Goal: Transaction & Acquisition: Purchase product/service

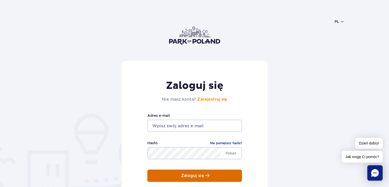
type input "ameliamazur12@gmail.com"
click at [191, 170] on button "Zaloguj się" at bounding box center [194, 176] width 95 height 12
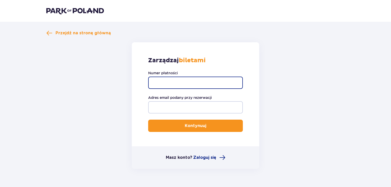
click at [182, 79] on input "Numer płatności" at bounding box center [195, 83] width 95 height 12
type input "TR-VRC-JAKUTLX"
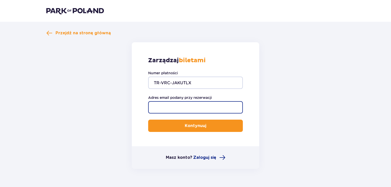
click at [187, 102] on input "Adres email podany przy rezerwacji" at bounding box center [195, 107] width 95 height 12
type input "ameliamazur12@gmail.com"
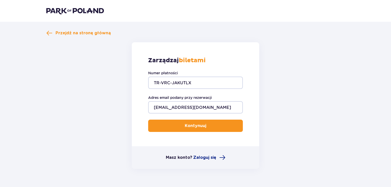
click at [191, 124] on p "Kontynuuj" at bounding box center [196, 126] width 22 height 6
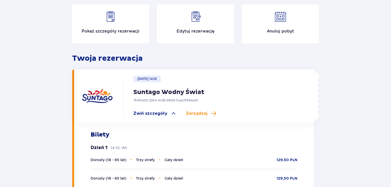
scroll to position [73, 0]
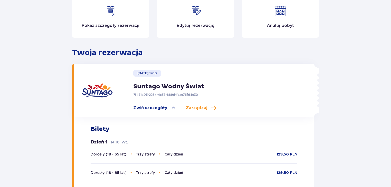
click at [191, 11] on img at bounding box center [195, 11] width 12 height 12
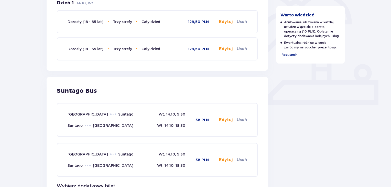
scroll to position [163, 0]
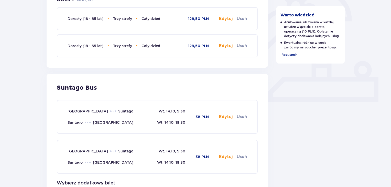
click at [228, 22] on div "Dorosły (18 - 65 lat) • Trzy strefy • Cały dzień 129,50 PLN Edytuj Usuń" at bounding box center [157, 19] width 179 height 22
click at [228, 116] on button "Edytuj" at bounding box center [226, 117] width 14 height 6
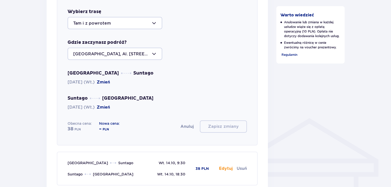
scroll to position [298, 0]
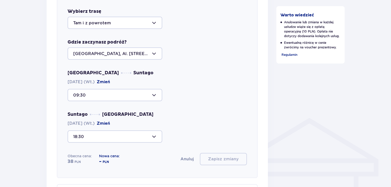
click at [110, 81] on button "Zmień" at bounding box center [103, 82] width 13 height 6
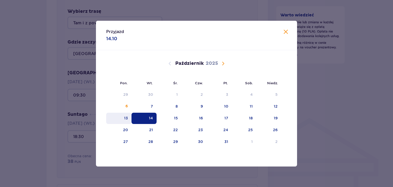
click at [126, 116] on div "13" at bounding box center [126, 117] width 4 height 5
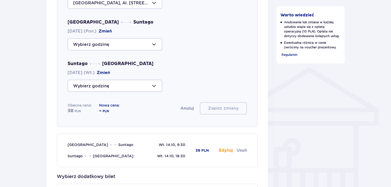
scroll to position [340, 0]
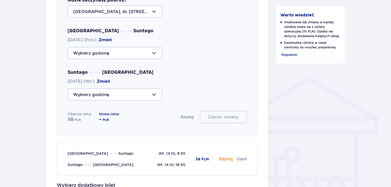
click at [135, 55] on div at bounding box center [115, 53] width 95 height 12
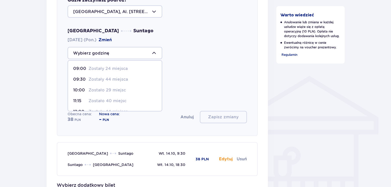
click at [122, 89] on p "Zostało 29 miejsc" at bounding box center [107, 90] width 37 height 6
type input "10:00"
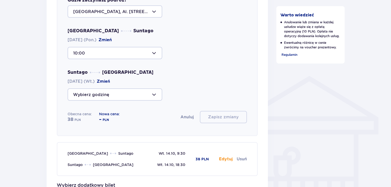
click at [122, 89] on div at bounding box center [115, 94] width 95 height 12
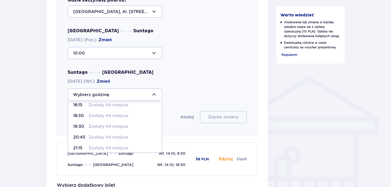
scroll to position [30, 0]
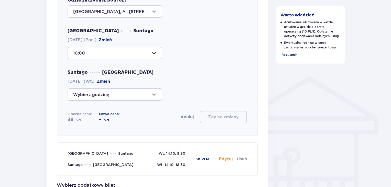
click at [182, 45] on div "Warszawa Suntago 13.10.2025 (Pon.) Zmień 10:00" at bounding box center [157, 43] width 179 height 31
click at [118, 92] on div at bounding box center [115, 94] width 95 height 12
click at [192, 79] on div "Suntago Warszawa 14.10.2025 (Wt.) Zmień" at bounding box center [157, 84] width 179 height 31
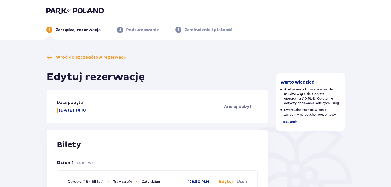
scroll to position [27, 0]
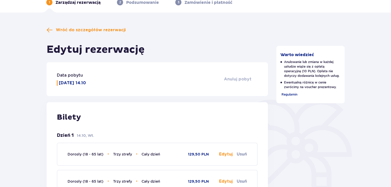
click at [234, 79] on span "Anuluj pobyt" at bounding box center [238, 79] width 28 height 6
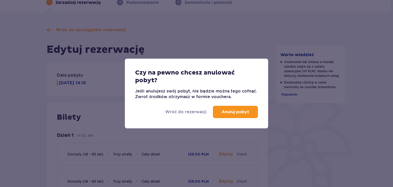
click at [239, 46] on div "Czy na pewno chcesz anulować pobyt? Jeśli anulujesz swój pobyt, nie będzie możn…" at bounding box center [196, 93] width 393 height 187
click at [187, 109] on p "Wróć do rezerwacji" at bounding box center [185, 112] width 41 height 6
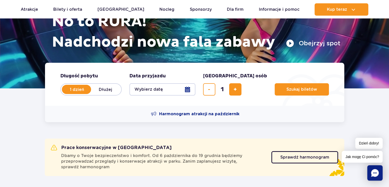
scroll to position [65, 0]
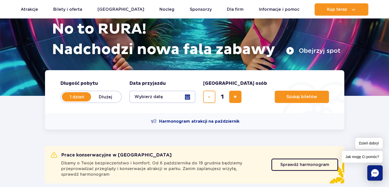
click at [164, 95] on button "Wybierz datę" at bounding box center [163, 97] width 66 height 12
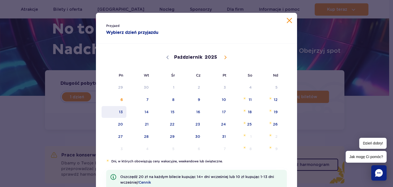
click at [123, 114] on span "13" at bounding box center [114, 112] width 26 height 12
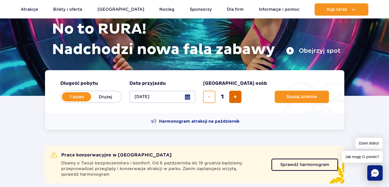
click at [239, 95] on button "dodaj bilet" at bounding box center [235, 97] width 12 height 12
type input "2"
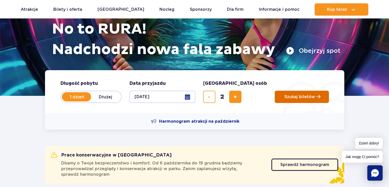
click at [287, 102] on button "Szukaj biletów" at bounding box center [302, 97] width 54 height 12
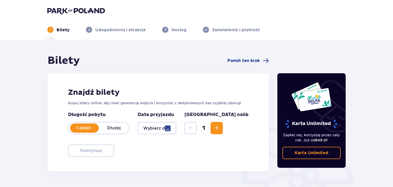
type input "13.10.25"
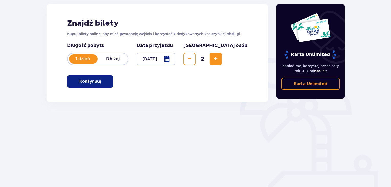
scroll to position [72, 0]
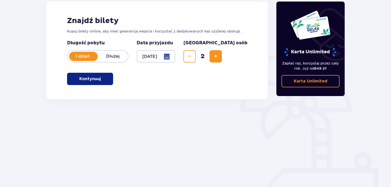
click at [84, 76] on p "Kontynuuj" at bounding box center [90, 79] width 22 height 6
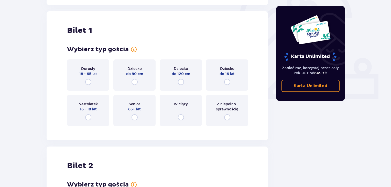
scroll to position [171, 0]
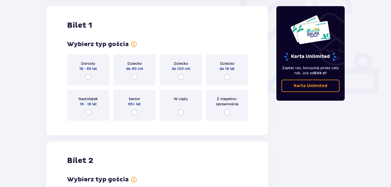
click at [103, 79] on div "Dorosły 18 - 65 lat" at bounding box center [88, 69] width 42 height 31
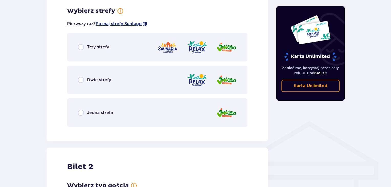
scroll to position [296, 0]
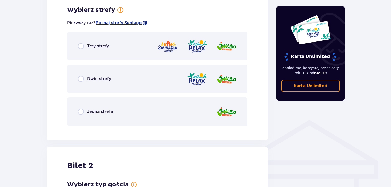
click at [114, 54] on div "Trzy strefy" at bounding box center [157, 46] width 181 height 29
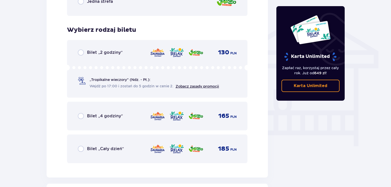
scroll to position [407, 0]
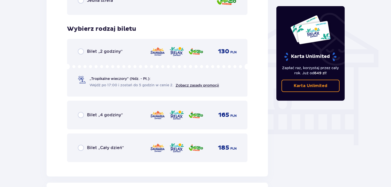
click at [119, 143] on div "Bilet „Cały dzień” 185 PLN" at bounding box center [157, 147] width 159 height 11
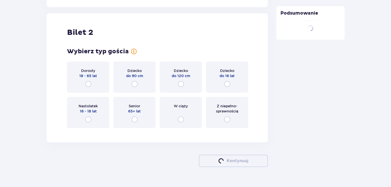
scroll to position [583, 0]
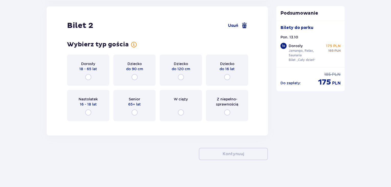
click at [92, 72] on div "Dorosły 18 - 65 lat" at bounding box center [88, 70] width 42 height 31
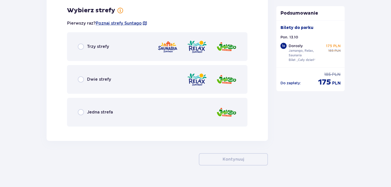
scroll to position [708, 0]
click at [113, 48] on div "Trzy strefy" at bounding box center [157, 46] width 181 height 29
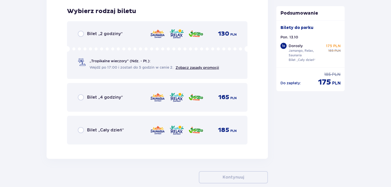
scroll to position [838, 0]
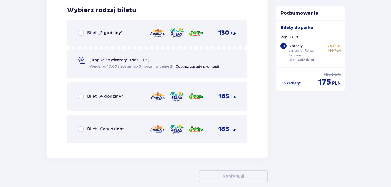
click at [112, 131] on span "Bilet „Cały dzień”" at bounding box center [105, 129] width 37 height 6
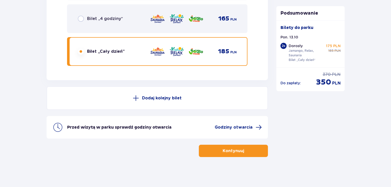
scroll to position [916, 0]
click at [233, 152] on p "Kontynuuj" at bounding box center [234, 151] width 22 height 6
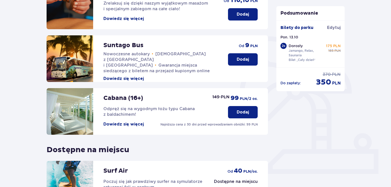
scroll to position [89, 0]
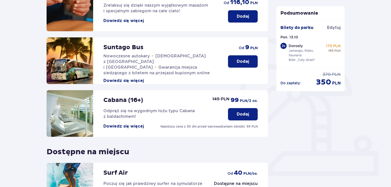
click at [252, 62] on button "Dodaj" at bounding box center [243, 61] width 30 height 12
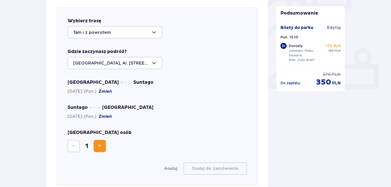
scroll to position [177, 0]
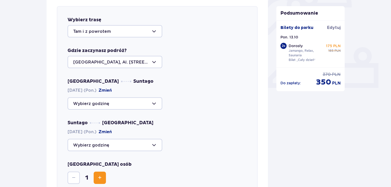
click at [98, 103] on div at bounding box center [115, 103] width 95 height 12
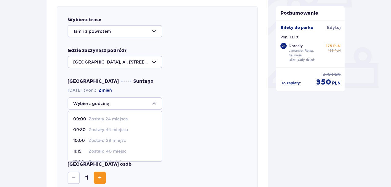
click at [118, 141] on p "Zostało 29 miejsc" at bounding box center [107, 141] width 37 height 6
type input "10:00"
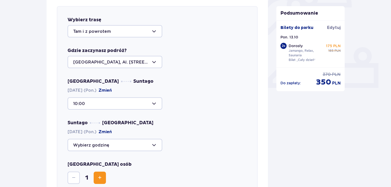
click at [118, 141] on div at bounding box center [115, 145] width 95 height 12
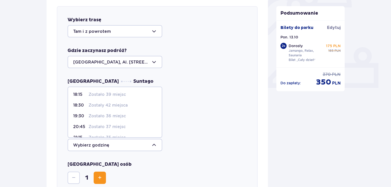
scroll to position [25, 0]
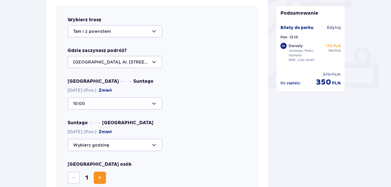
click at [287, 137] on div "Podsumowanie Dodano bilet do zamówienia Bilety do parku Edytuj Pon. 13.10 2 x D…" at bounding box center [310, 135] width 77 height 514
click at [294, 155] on div "Podsumowanie Dodano bilet do zamówienia Bilety do parku Edytuj Pon. 13.10 2 x D…" at bounding box center [310, 135] width 77 height 514
